Goal: Task Accomplishment & Management: Complete application form

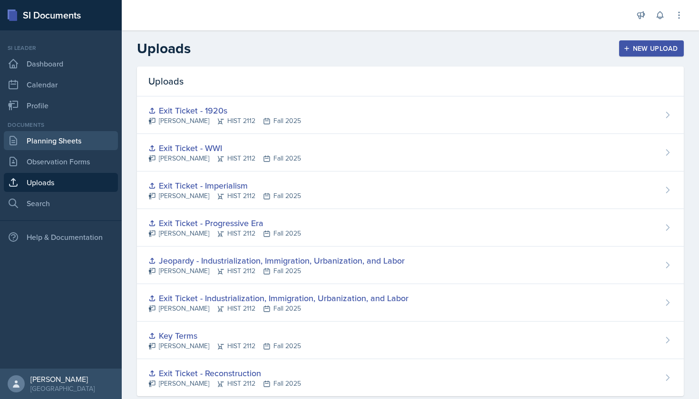
click at [90, 145] on link "Planning Sheets" at bounding box center [61, 140] width 114 height 19
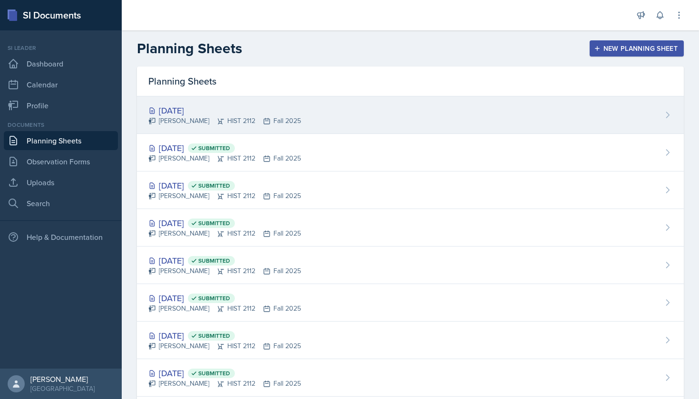
click at [176, 112] on div "[DATE]" at bounding box center [224, 110] width 153 height 13
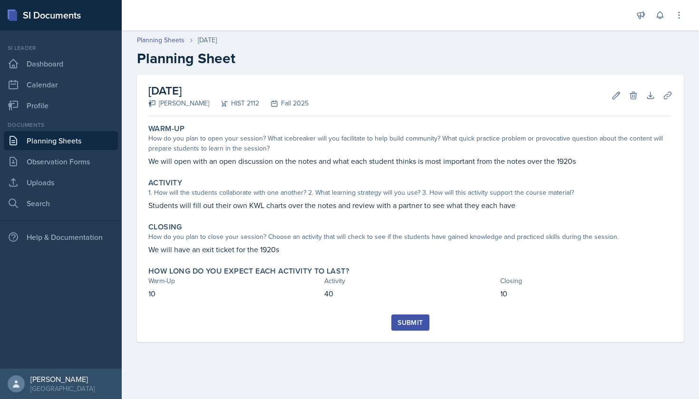
click at [670, 105] on div "[DATE] [PERSON_NAME] HIST 2112 Fall 2025 Edit Delete Download Uploads Autosaving" at bounding box center [410, 96] width 524 height 42
click at [669, 99] on icon at bounding box center [668, 96] width 10 height 10
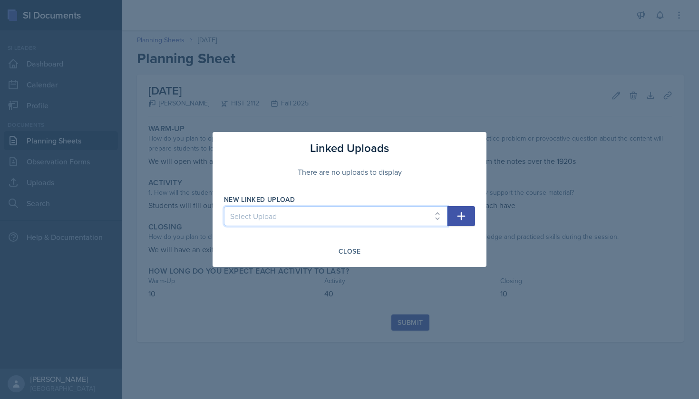
select select "99a15401-2b71-4500-8e10-10d90ede1d16"
click at [457, 215] on icon "button" at bounding box center [460, 216] width 11 height 11
select select
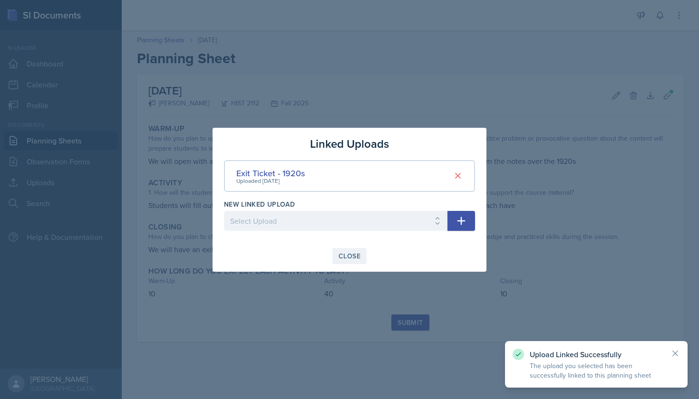
click at [344, 264] on button "Close" at bounding box center [349, 256] width 34 height 16
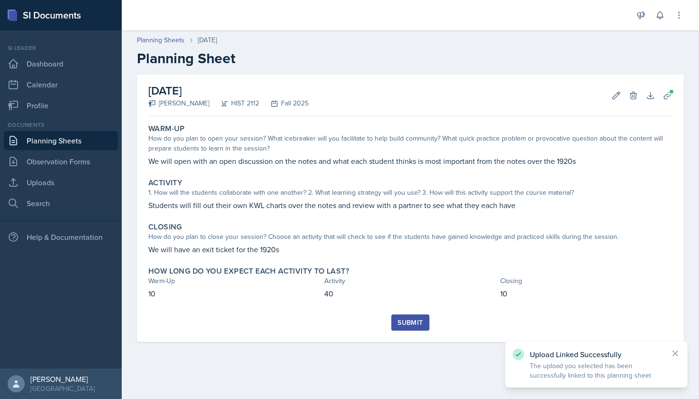
click at [406, 318] on button "Submit" at bounding box center [410, 323] width 38 height 16
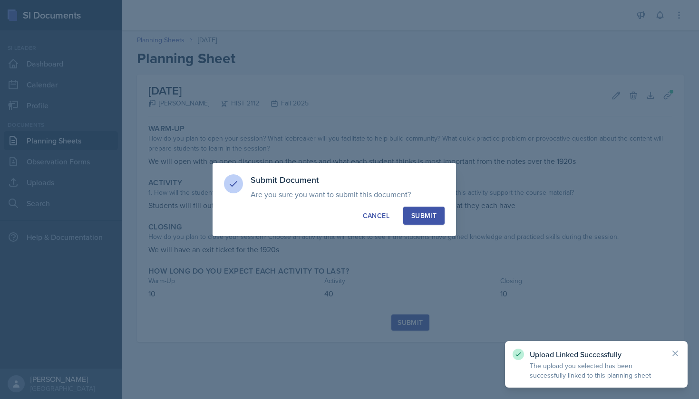
click at [415, 212] on div "Submit" at bounding box center [423, 216] width 25 height 10
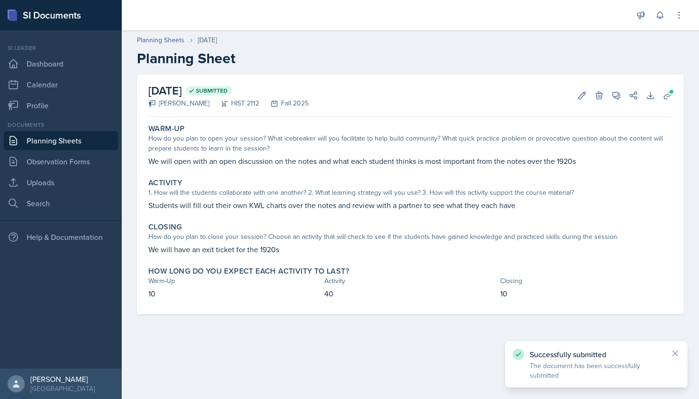
click at [154, 46] on div "Planning Sheets [DATE] Planning Sheet" at bounding box center [410, 51] width 577 height 32
click at [162, 37] on link "Planning Sheets" at bounding box center [161, 40] width 48 height 10
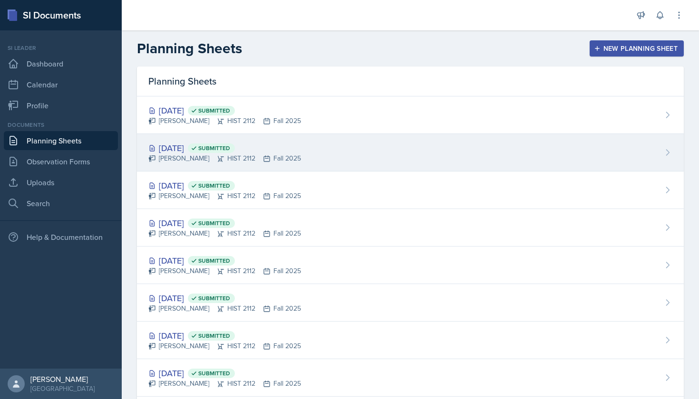
click at [191, 146] on div "[DATE] Submitted" at bounding box center [224, 148] width 153 height 13
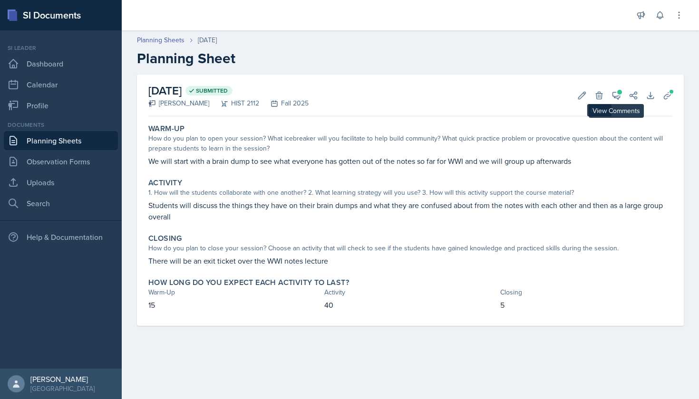
click at [622, 95] on button "View Comments" at bounding box center [615, 95] width 17 height 17
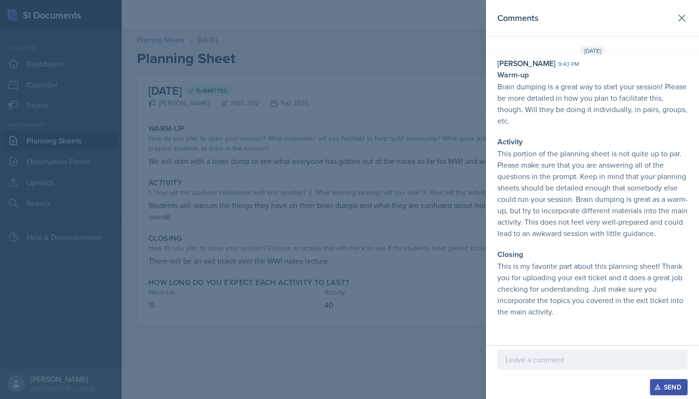
click at [469, 140] on div at bounding box center [349, 199] width 699 height 399
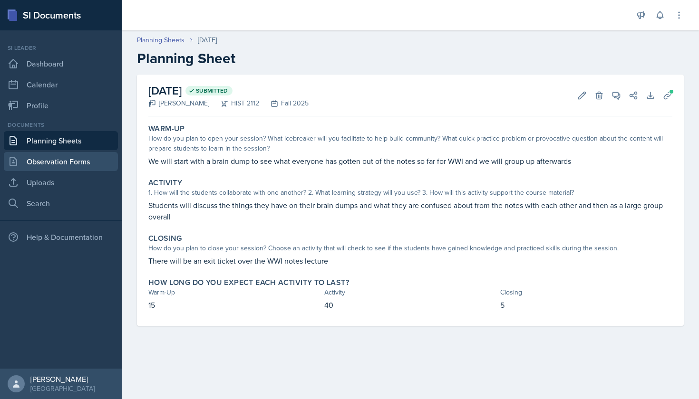
click at [64, 156] on link "Observation Forms" at bounding box center [61, 161] width 114 height 19
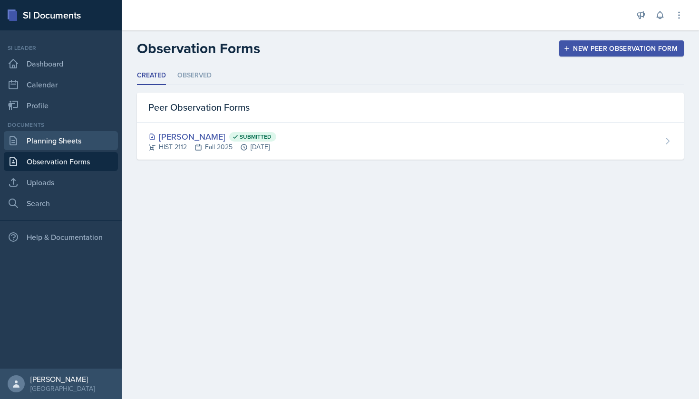
click at [69, 144] on link "Planning Sheets" at bounding box center [61, 140] width 114 height 19
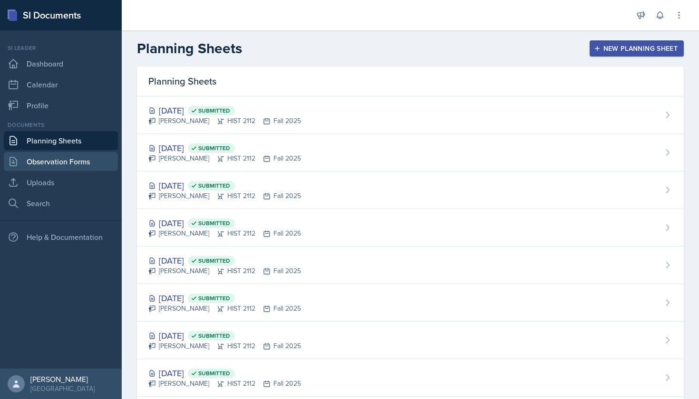
click at [78, 157] on link "Observation Forms" at bounding box center [61, 161] width 114 height 19
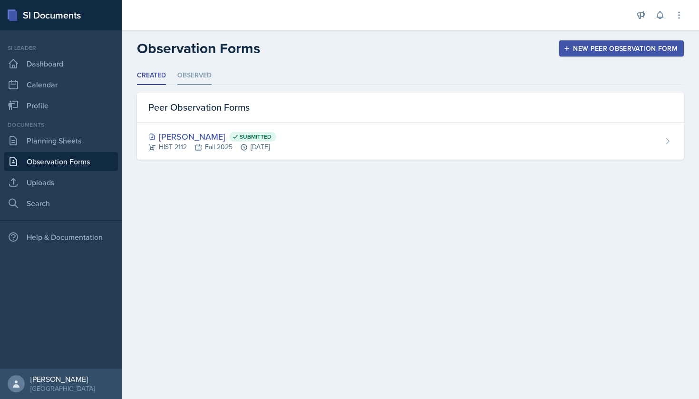
click at [186, 71] on li "Observed" at bounding box center [194, 76] width 34 height 19
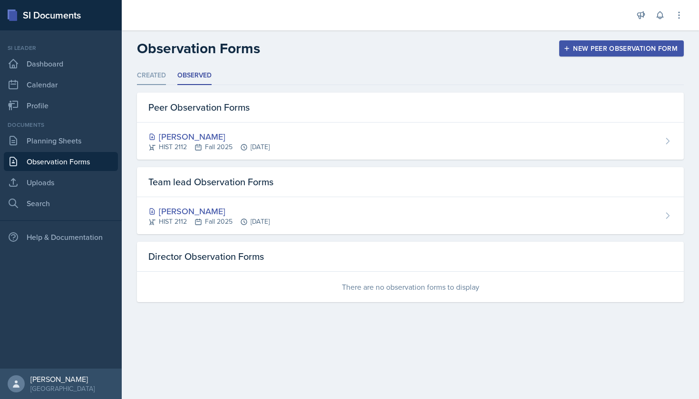
click at [157, 74] on li "Created" at bounding box center [151, 76] width 29 height 19
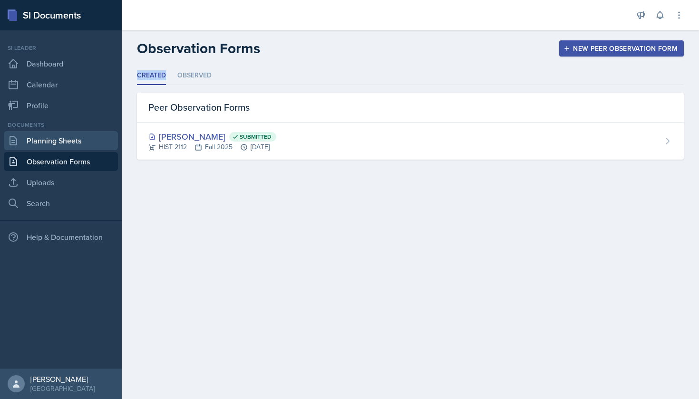
click at [72, 135] on link "Planning Sheets" at bounding box center [61, 140] width 114 height 19
